Goal: Task Accomplishment & Management: Complete application form

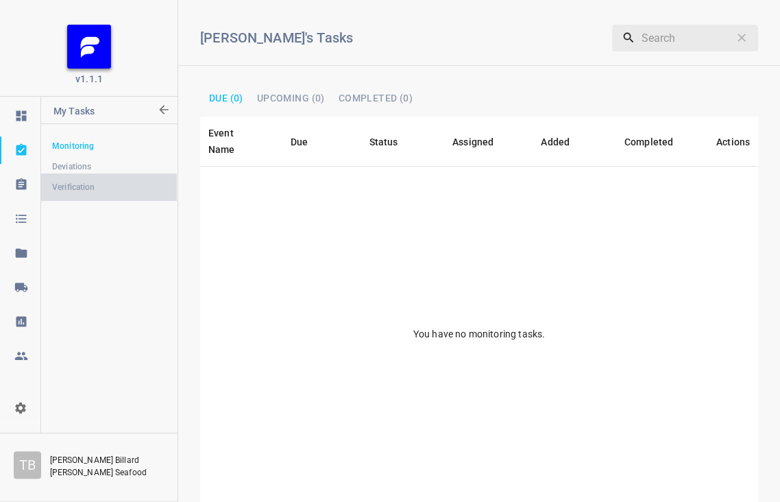
click at [62, 186] on span "Verification" at bounding box center [109, 187] width 114 height 14
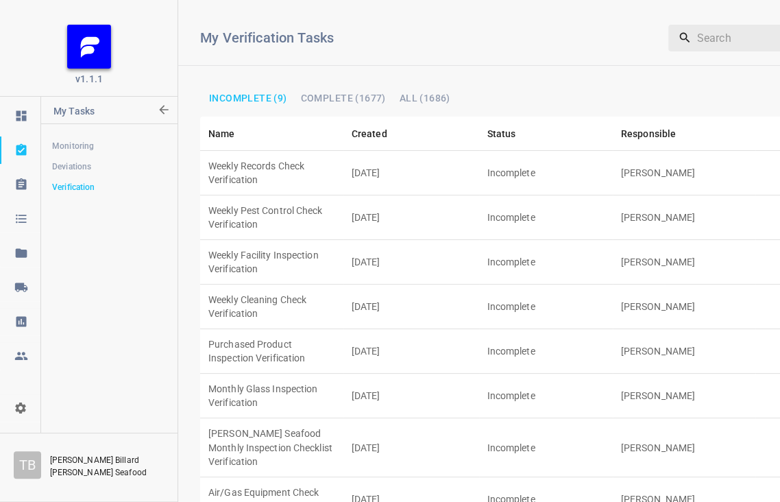
click at [356, 195] on td "[DATE]" at bounding box center [411, 217] width 136 height 45
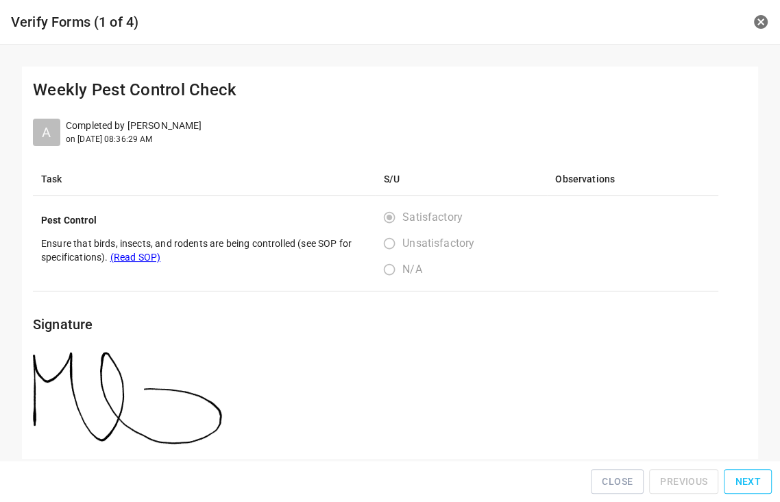
click at [753, 480] on span "Next" at bounding box center [748, 481] width 26 height 17
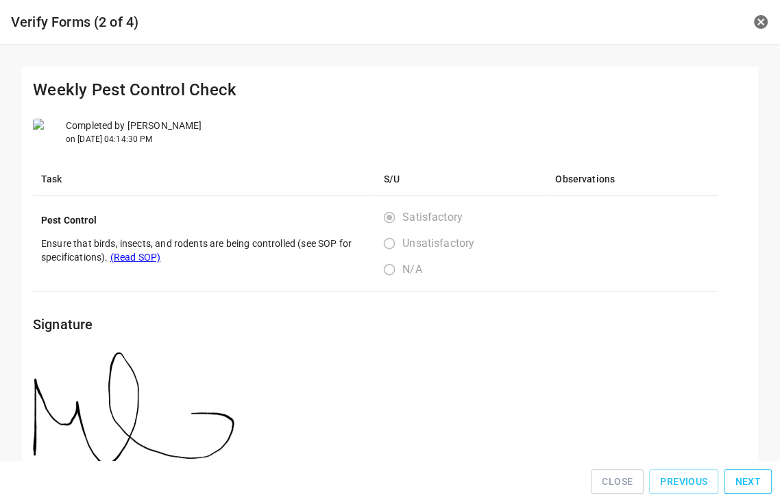
click at [752, 478] on span "Next" at bounding box center [748, 481] width 26 height 17
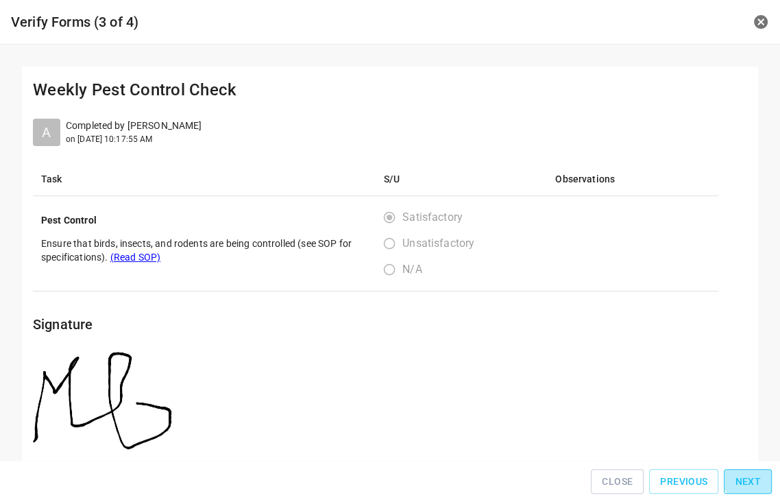
click at [752, 478] on span "Next" at bounding box center [748, 481] width 26 height 17
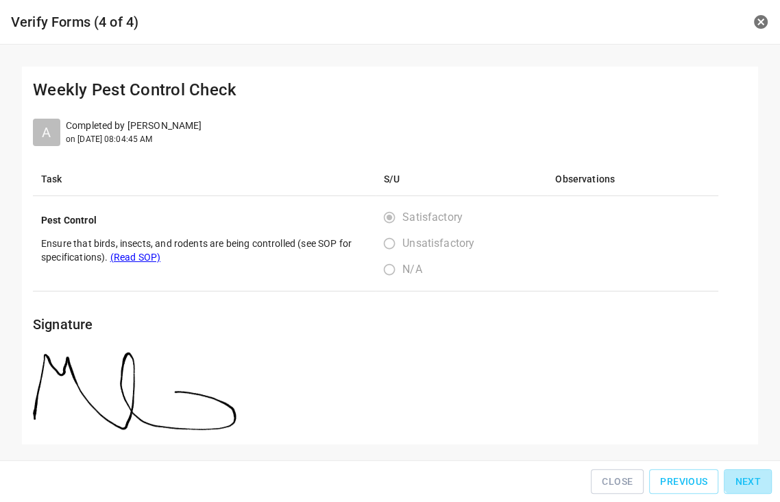
click at [753, 477] on span "Next" at bounding box center [748, 481] width 26 height 17
click at [753, 477] on div "Close Previous Next" at bounding box center [389, 481] width 769 height 31
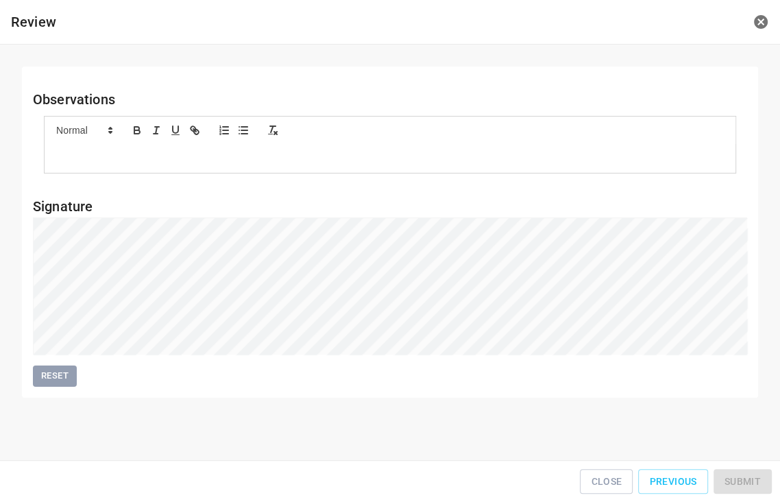
click at [755, 477] on div "Close Previous Submit" at bounding box center [389, 481] width 769 height 31
click at [744, 477] on span "Submit" at bounding box center [742, 481] width 36 height 17
